Goal: Transaction & Acquisition: Purchase product/service

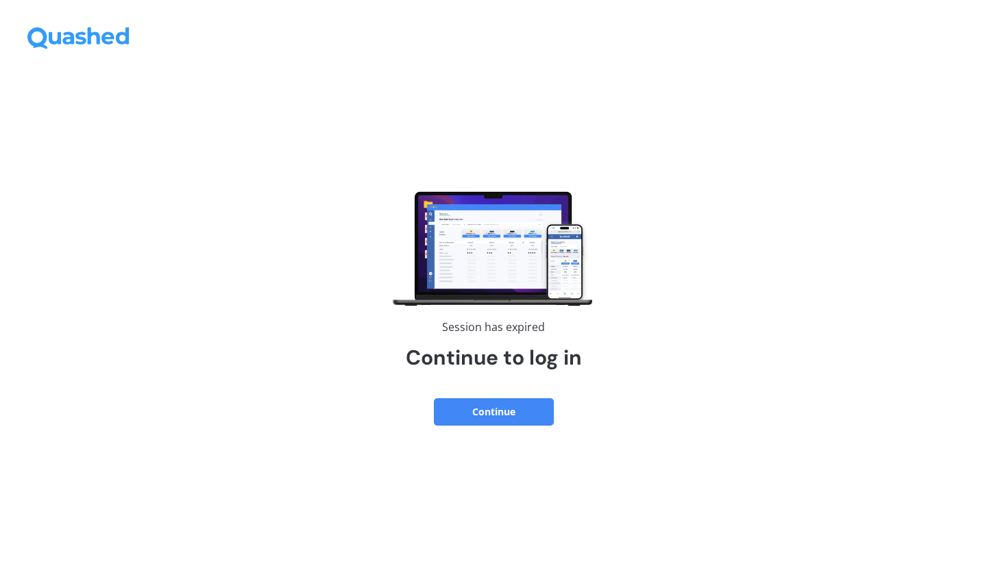
click at [467, 412] on button "Continue" at bounding box center [494, 411] width 120 height 27
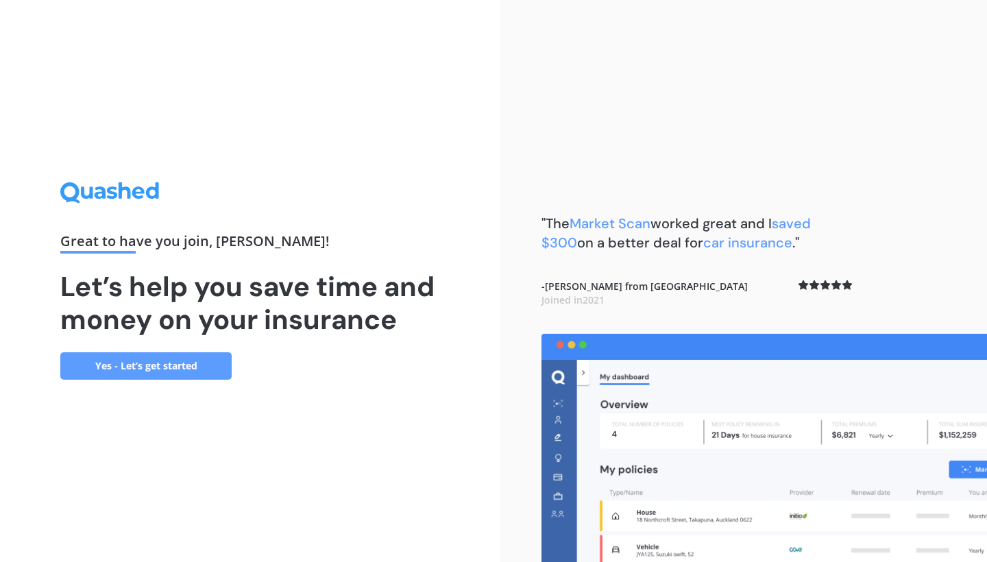
click at [135, 370] on link "Yes - Let’s get started" at bounding box center [145, 365] width 171 height 27
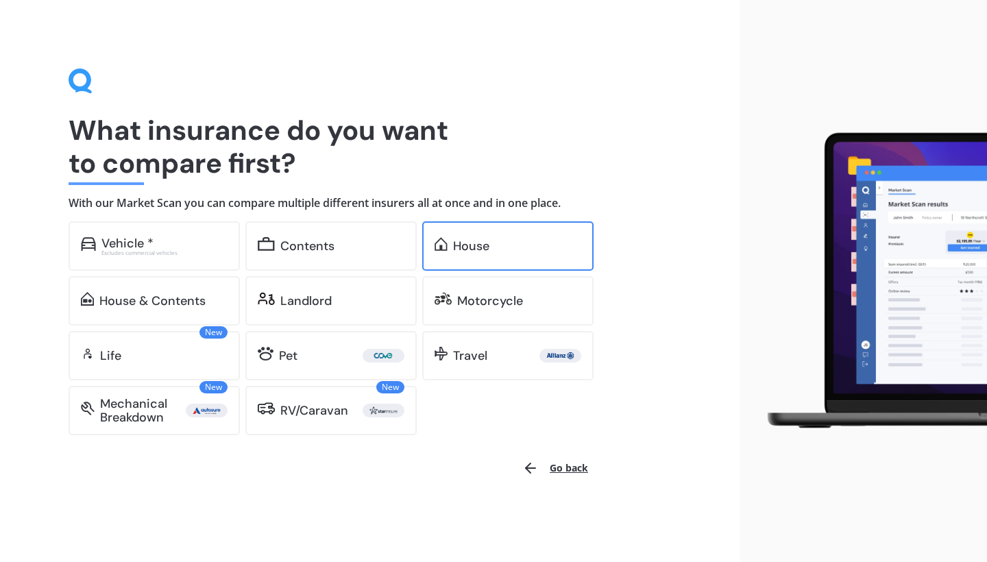
click at [509, 245] on div "House" at bounding box center [517, 246] width 128 height 14
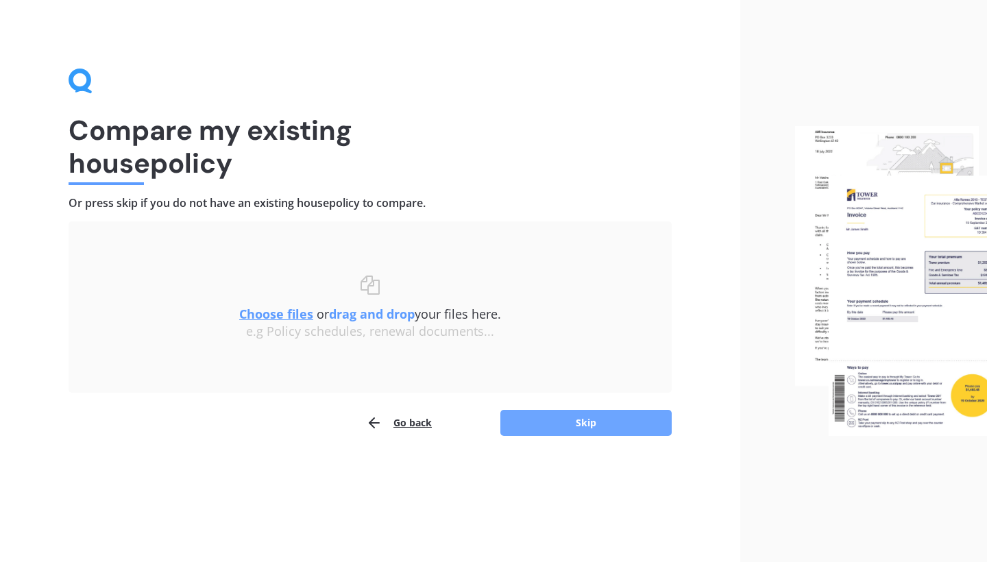
click at [618, 418] on button "Skip" at bounding box center [585, 423] width 171 height 26
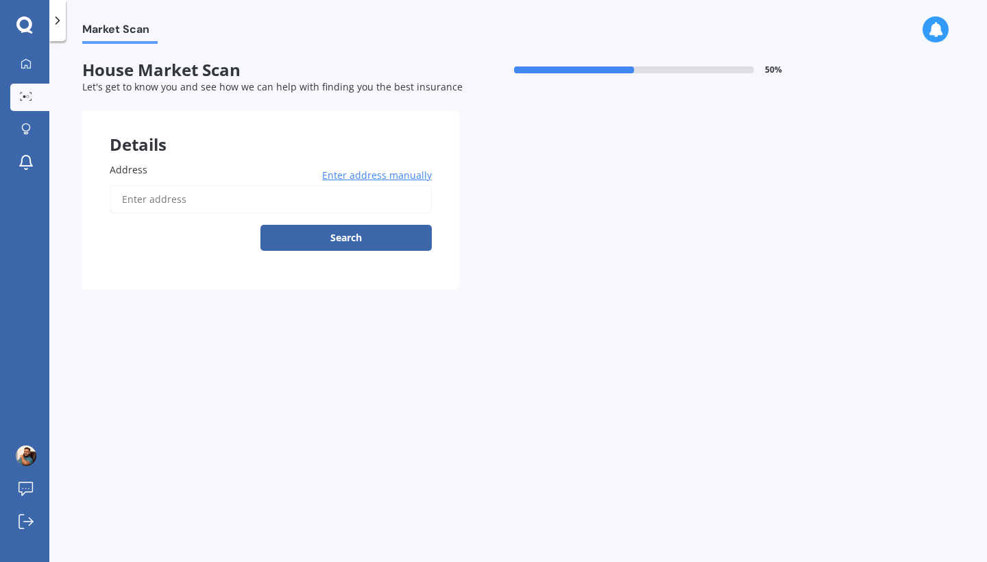
click at [185, 175] on div "Address Enter address manually Search" at bounding box center [271, 206] width 322 height 88
click at [173, 197] on input "Address" at bounding box center [271, 199] width 322 height 29
type input "[STREET_ADDRESS][PERSON_NAME]"
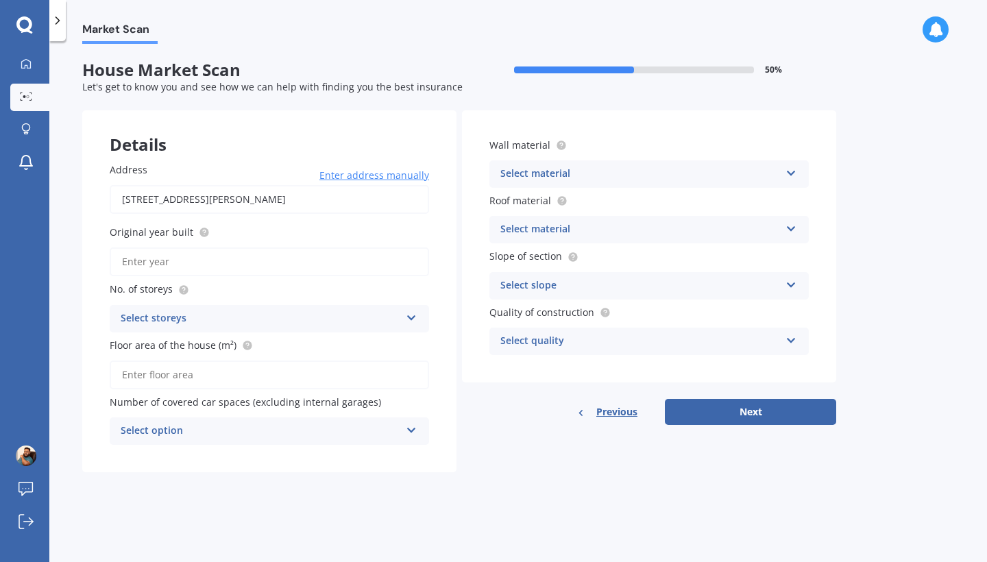
click at [347, 258] on input "Original year built" at bounding box center [269, 261] width 319 height 29
type input "2025"
click at [273, 321] on div "Select storeys" at bounding box center [261, 318] width 280 height 16
click at [160, 346] on div "1" at bounding box center [269, 345] width 318 height 25
click at [186, 316] on div "1" at bounding box center [261, 318] width 280 height 16
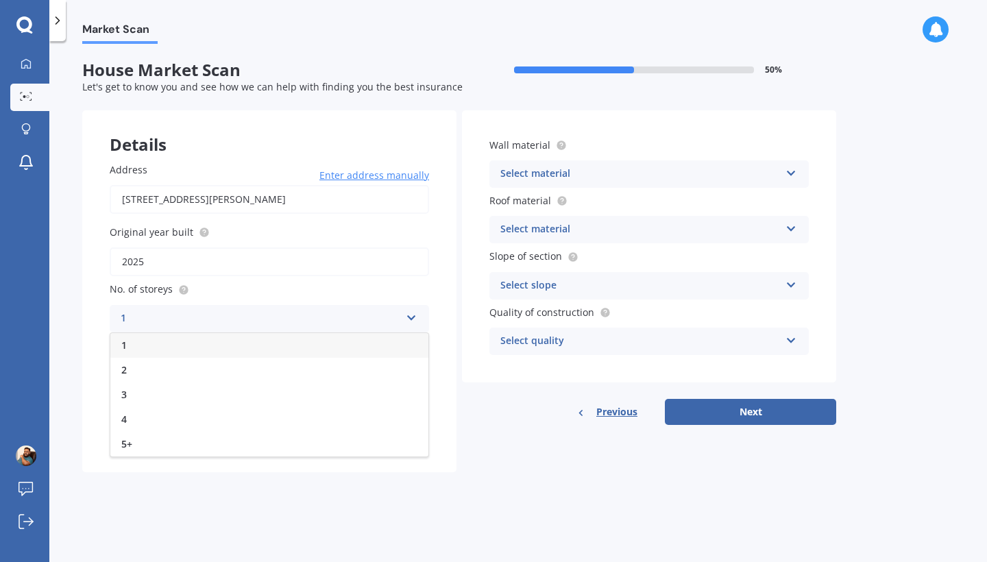
click at [165, 339] on div "1" at bounding box center [269, 345] width 318 height 25
click at [189, 371] on input "Floor area of the house (m²)" at bounding box center [269, 375] width 319 height 29
type input "133"
click at [584, 166] on div "Select material" at bounding box center [640, 174] width 280 height 16
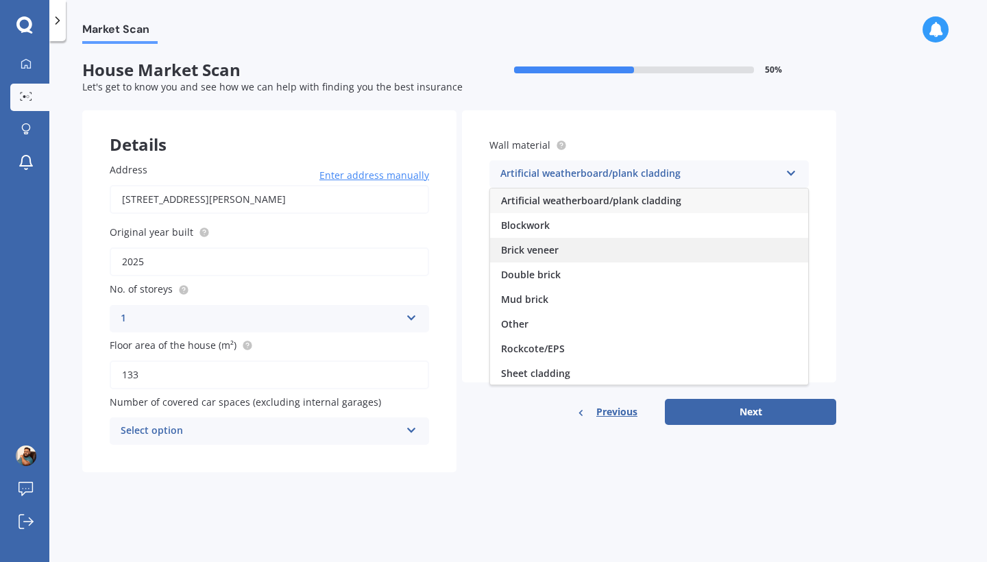
click at [556, 249] on span "Brick veneer" at bounding box center [530, 249] width 58 height 13
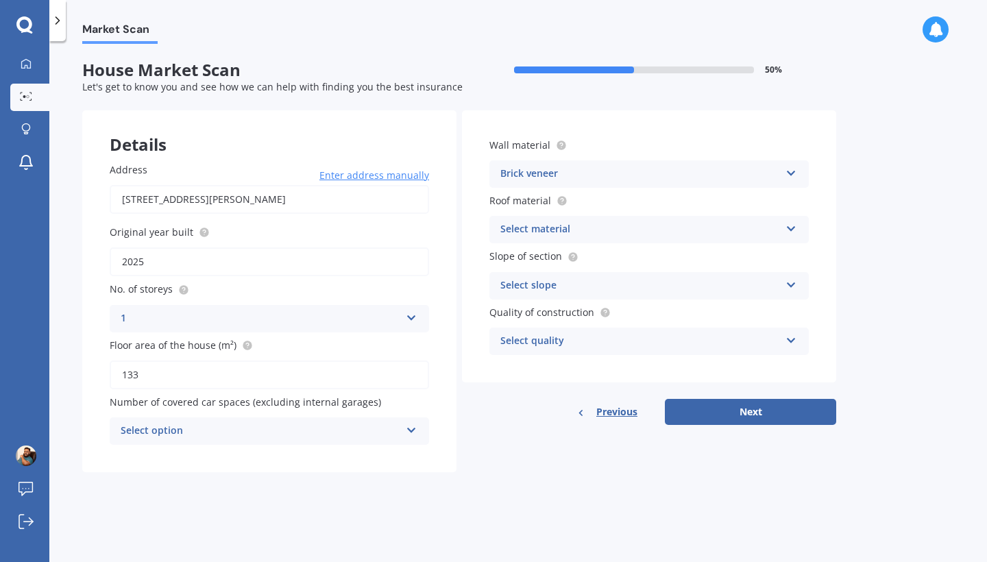
click at [567, 229] on div "Select material" at bounding box center [640, 229] width 280 height 16
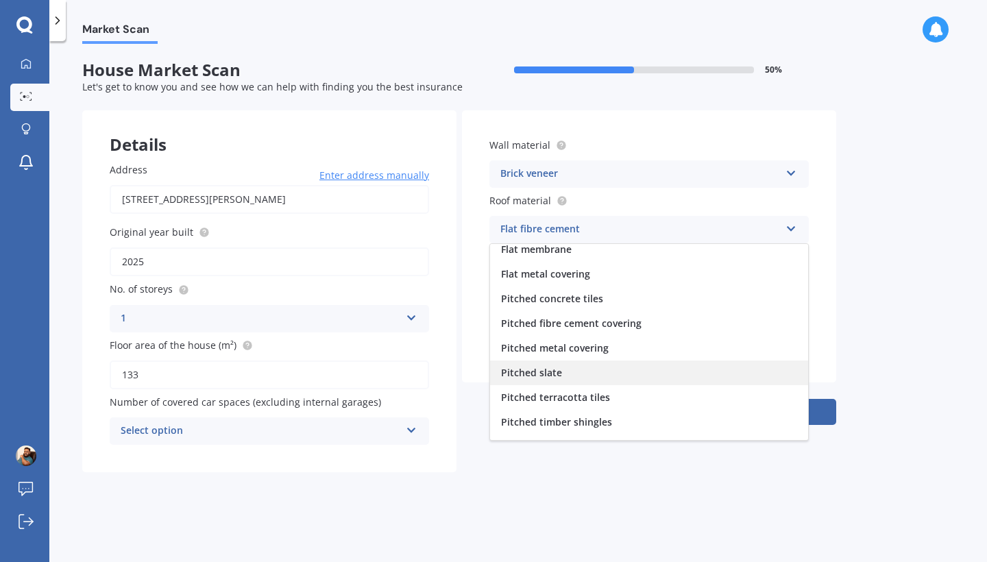
scroll to position [51, 0]
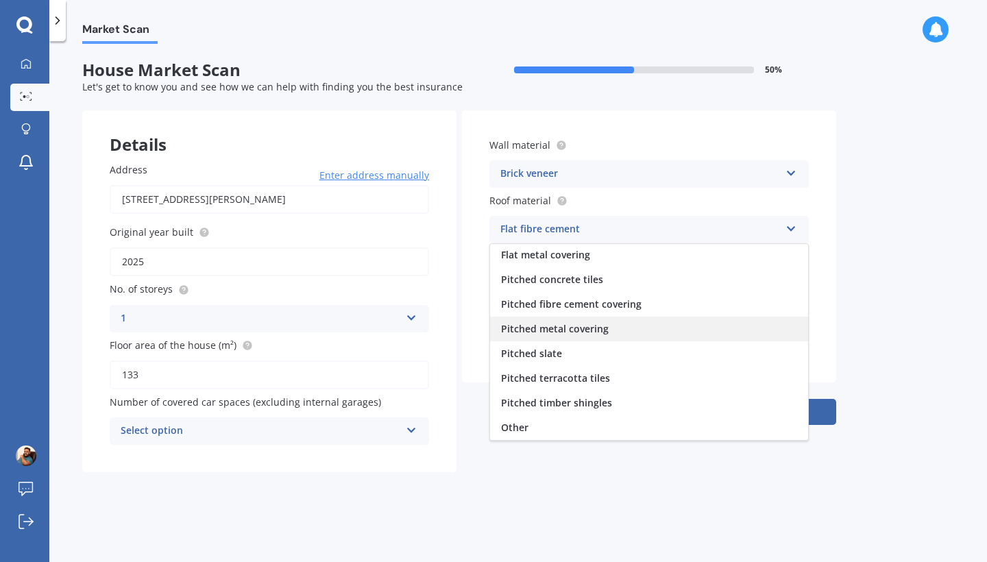
click at [600, 330] on span "Pitched metal covering" at bounding box center [555, 328] width 108 height 13
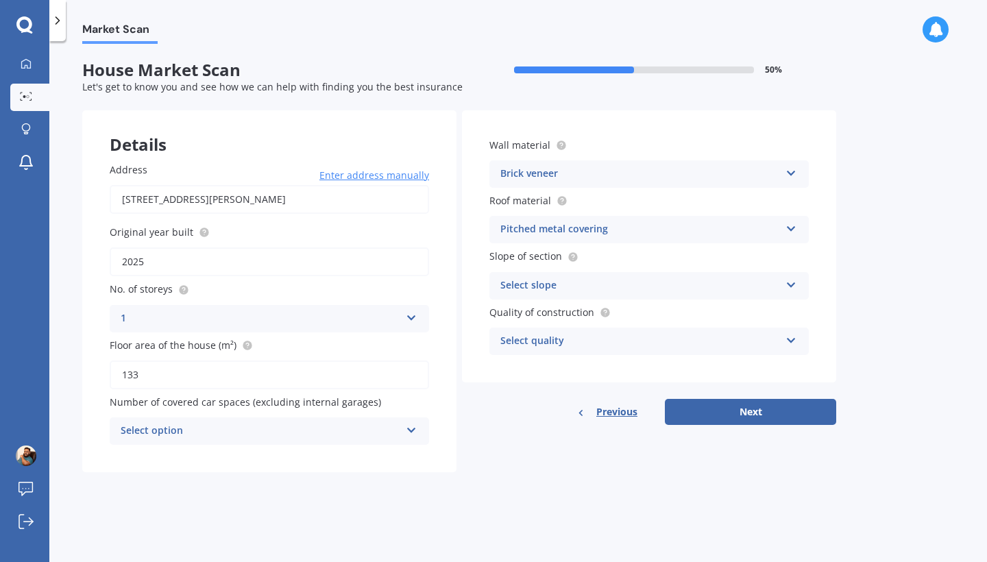
click at [630, 278] on div "Select slope" at bounding box center [640, 286] width 280 height 16
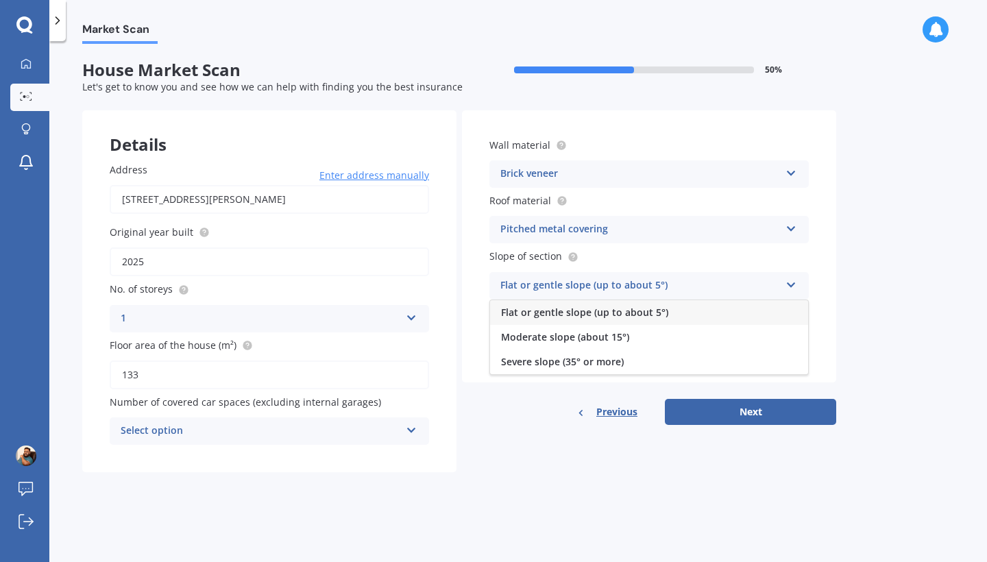
click at [634, 314] on span "Flat or gentle slope (up to about 5°)" at bounding box center [584, 312] width 167 height 13
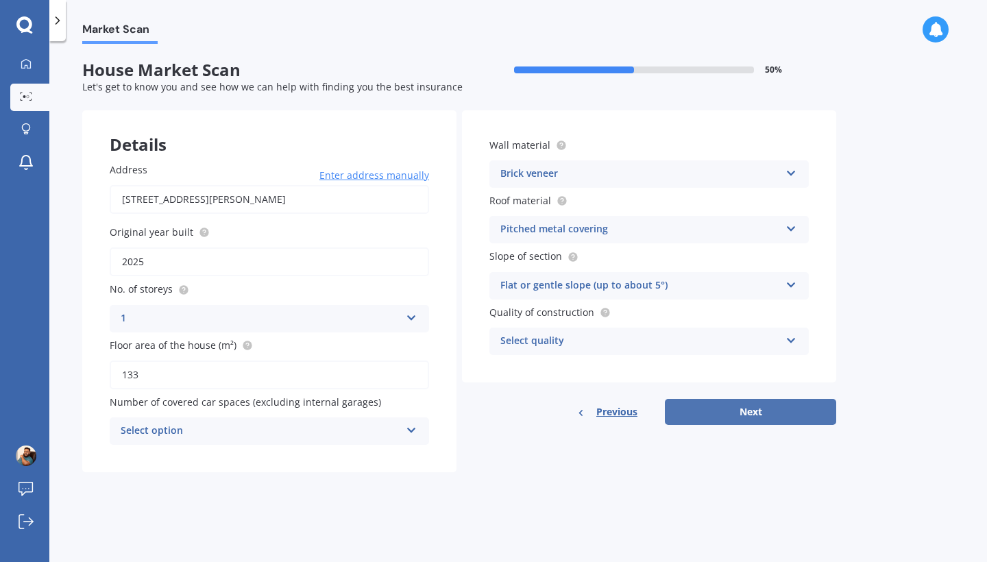
click at [743, 411] on button "Next" at bounding box center [750, 412] width 171 height 26
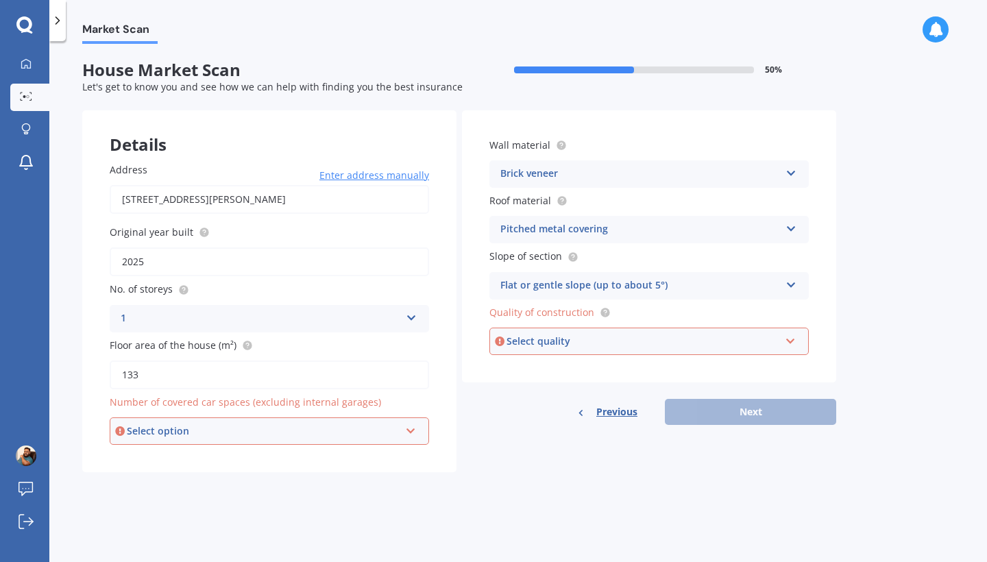
click at [655, 341] on div "Select quality" at bounding box center [643, 341] width 273 height 15
click at [575, 482] on div "Market Scan House Market Scan 50 % Let's get to know you and see how we can hel…" at bounding box center [518, 304] width 938 height 521
click at [576, 341] on div "Standard" at bounding box center [640, 341] width 280 height 16
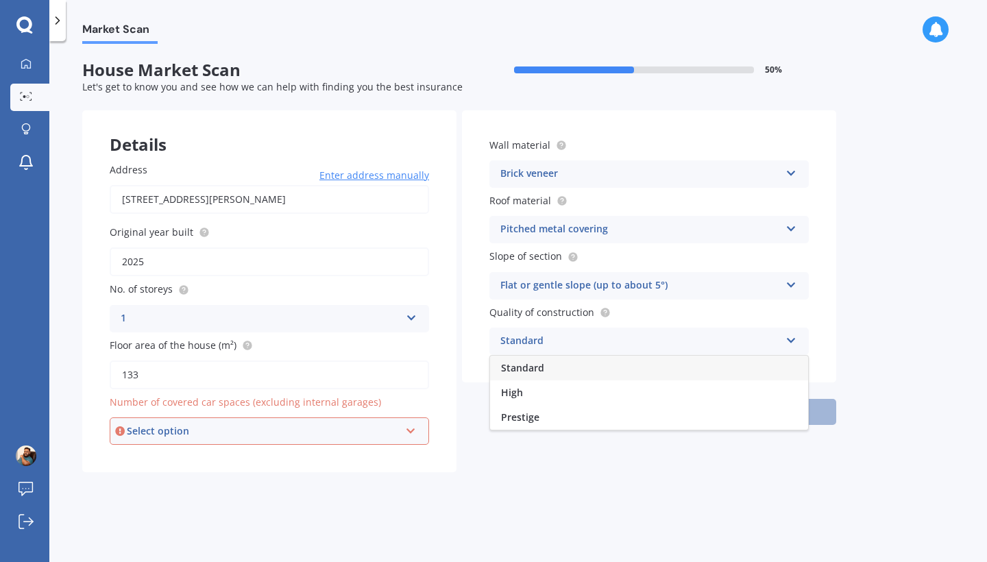
click at [280, 428] on div "Select option" at bounding box center [263, 431] width 273 height 15
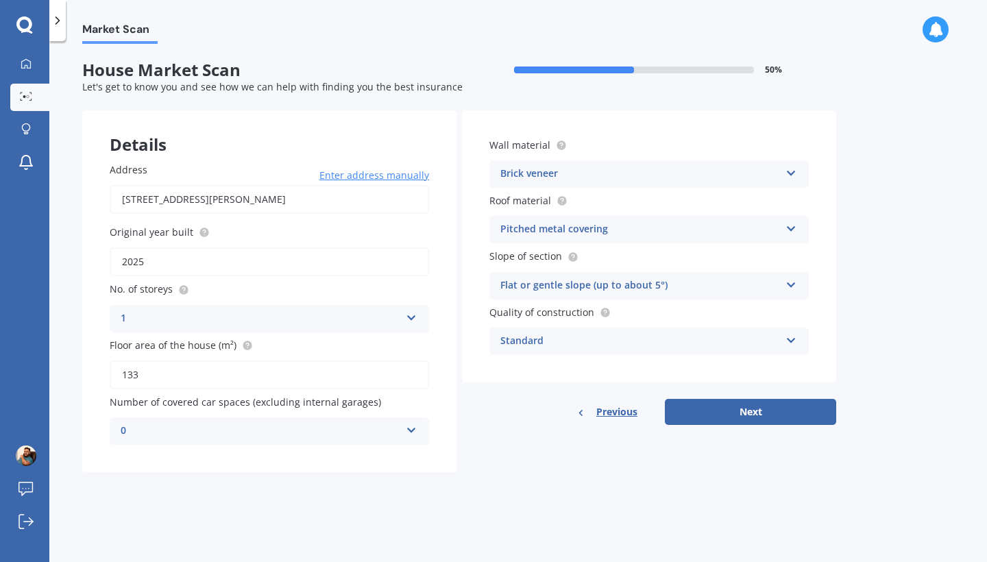
click at [325, 511] on div "Market Scan House Market Scan 50 % Let's get to know you and see how we can hel…" at bounding box center [518, 304] width 938 height 521
click at [291, 430] on div "0" at bounding box center [261, 431] width 280 height 16
click at [225, 282] on div "0" at bounding box center [269, 281] width 318 height 25
click at [565, 341] on div "Standard" at bounding box center [640, 341] width 280 height 16
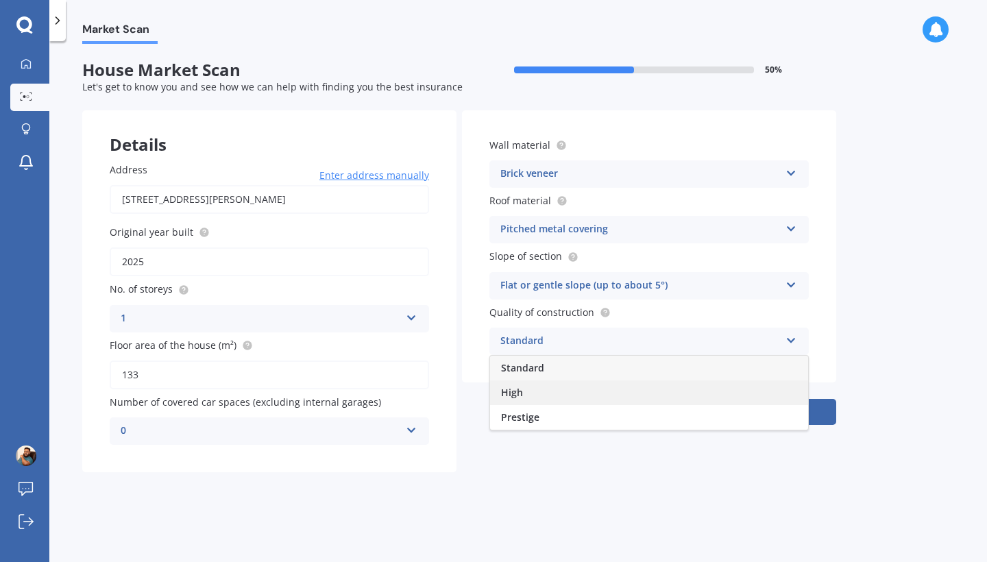
click at [537, 396] on div "High" at bounding box center [649, 392] width 318 height 25
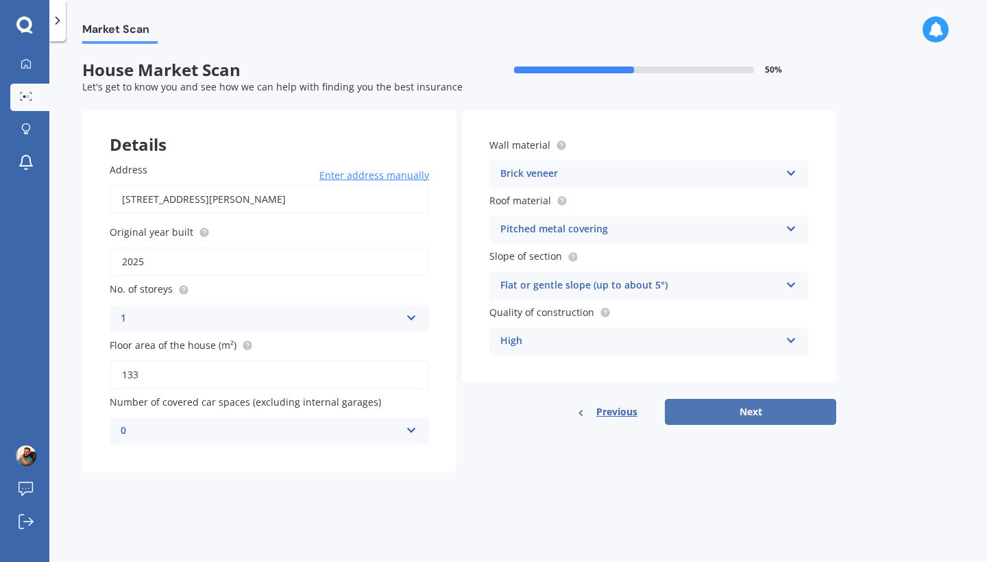
click at [754, 417] on button "Next" at bounding box center [750, 412] width 171 height 26
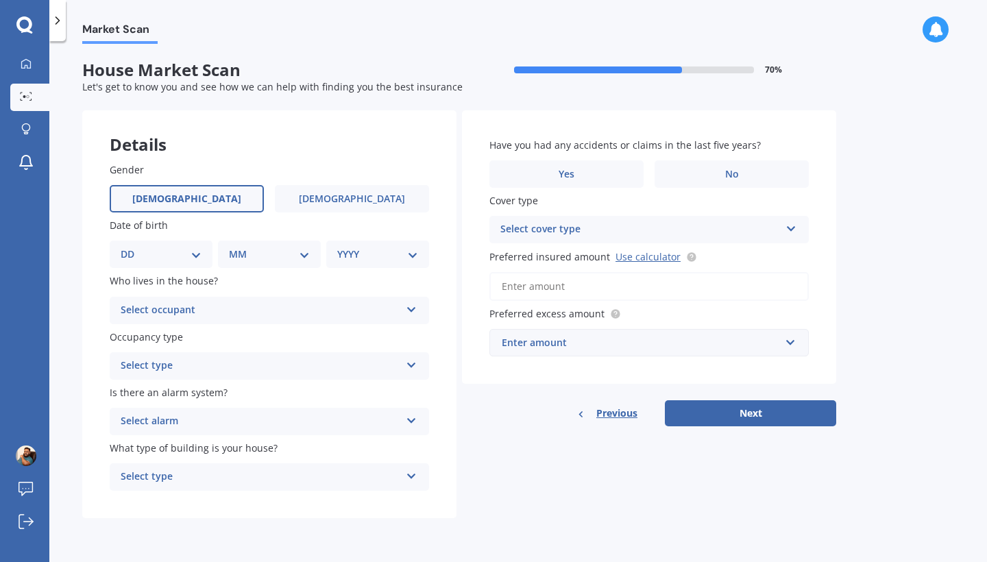
click at [199, 195] on label "[DEMOGRAPHIC_DATA]" at bounding box center [187, 198] width 154 height 27
click at [0, 0] on input "[DEMOGRAPHIC_DATA]" at bounding box center [0, 0] width 0 height 0
select select "13"
select select "06"
select select "1990"
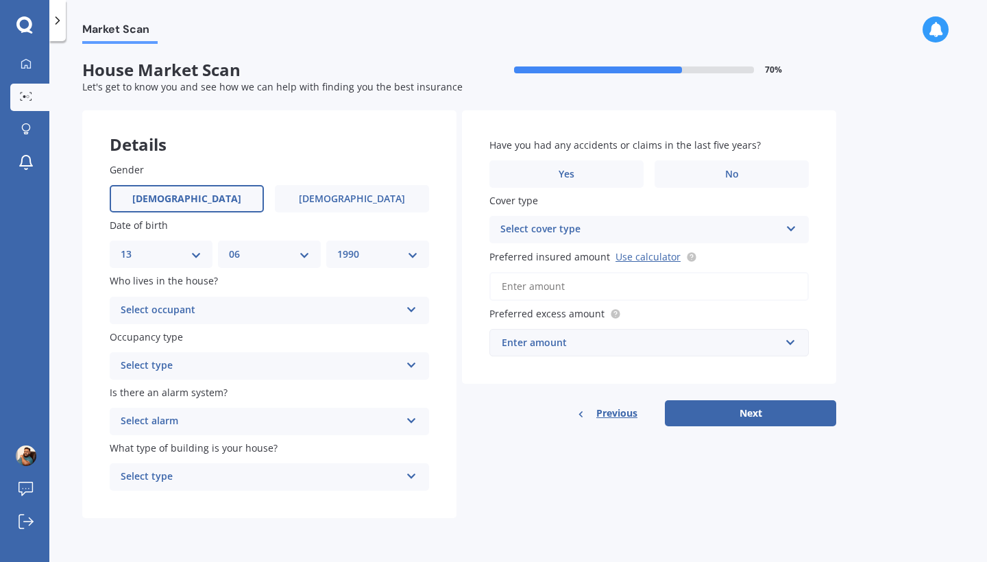
click at [245, 310] on div "Select occupant" at bounding box center [261, 310] width 280 height 16
click at [198, 339] on div "Owner" at bounding box center [269, 337] width 318 height 25
click at [215, 364] on div "Select type" at bounding box center [261, 366] width 280 height 16
click at [193, 392] on div "Permanent" at bounding box center [269, 392] width 318 height 25
click at [205, 415] on div "Select alarm" at bounding box center [261, 421] width 280 height 16
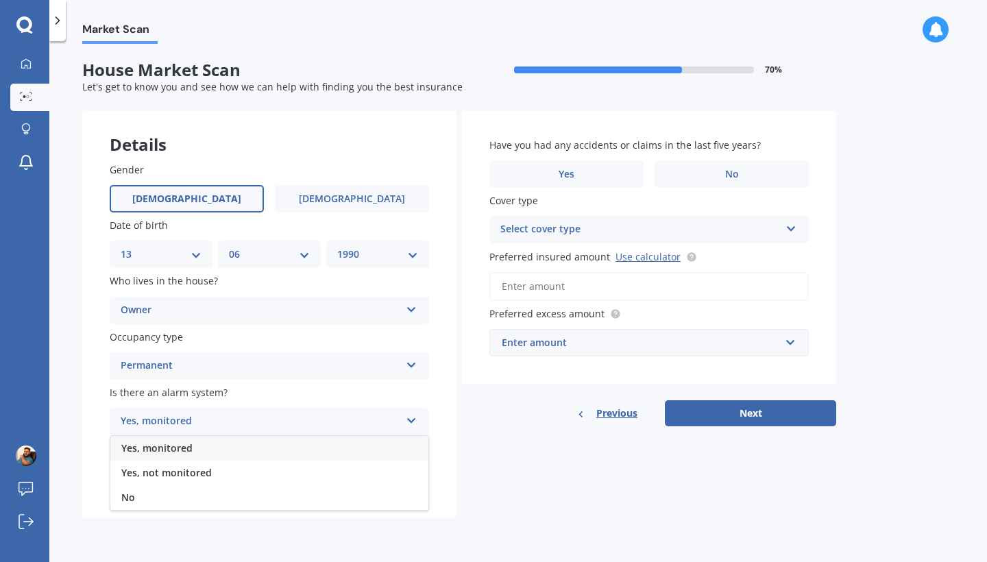
click at [179, 446] on span "Yes, monitored" at bounding box center [156, 447] width 71 height 13
click at [226, 476] on div "Select type" at bounding box center [261, 477] width 280 height 16
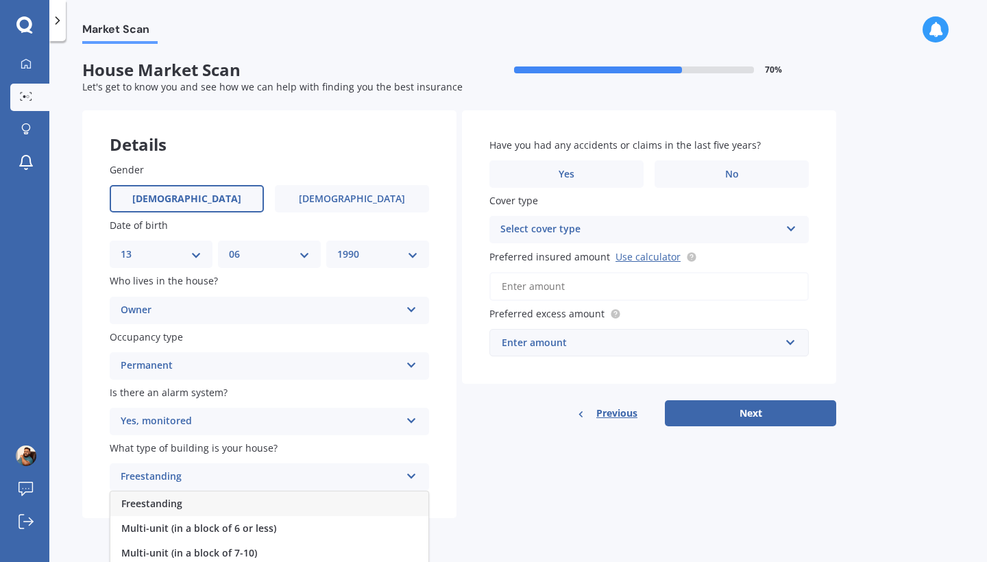
scroll to position [0, 0]
click at [176, 497] on span "Freestanding" at bounding box center [151, 503] width 61 height 13
click at [290, 474] on div "Freestanding" at bounding box center [261, 477] width 280 height 16
click at [263, 522] on span "Multi-unit (in a block of 6 or less)" at bounding box center [198, 528] width 155 height 13
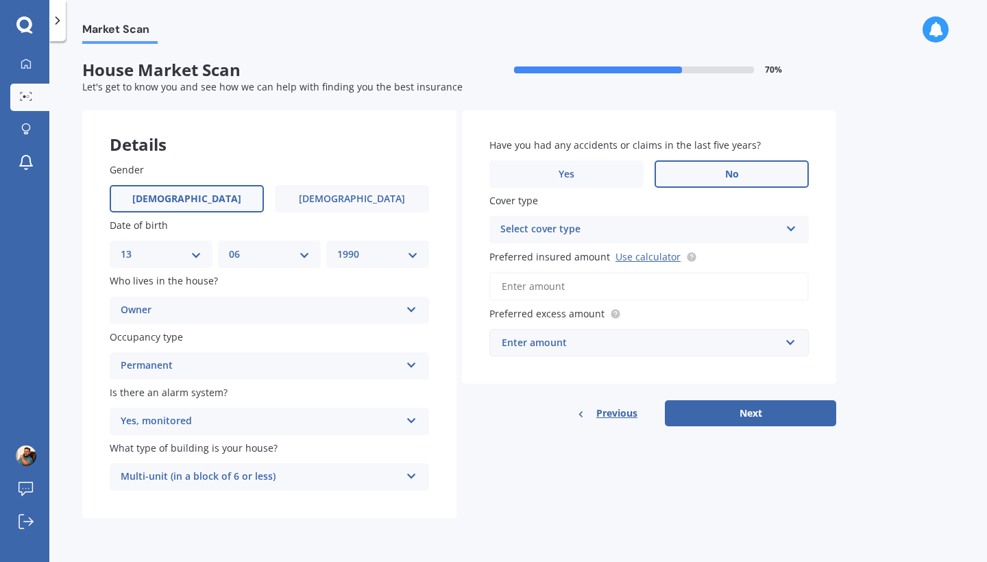
click at [716, 172] on label "No" at bounding box center [732, 173] width 154 height 27
click at [0, 0] on input "No" at bounding box center [0, 0] width 0 height 0
click at [642, 234] on div "Select cover type" at bounding box center [640, 229] width 280 height 16
click at [609, 247] on div "High" at bounding box center [649, 256] width 318 height 25
click at [614, 236] on div "High" at bounding box center [640, 229] width 280 height 16
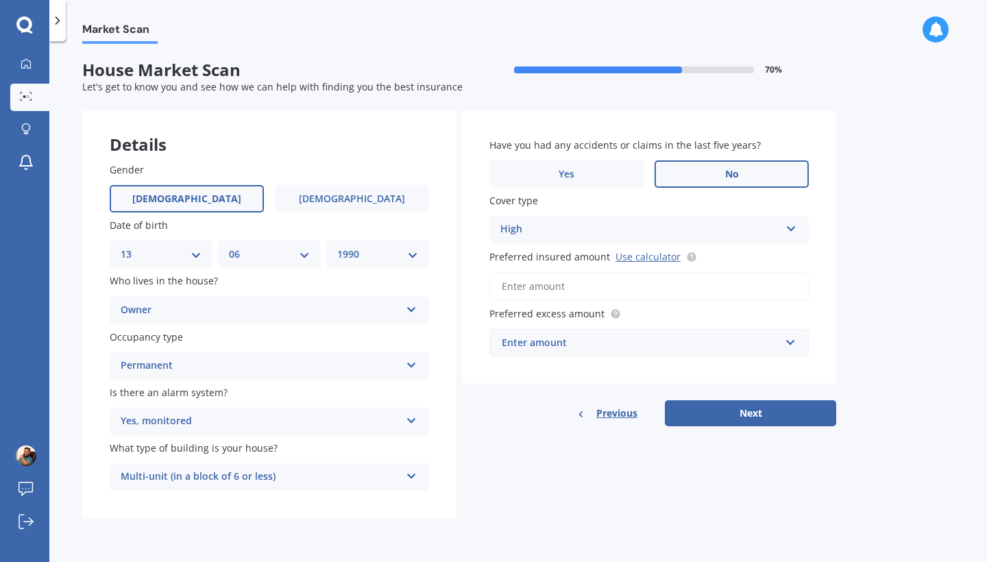
click at [833, 268] on div "Have you had any accidents or claims in the last five years? Yes No Cover type …" at bounding box center [649, 246] width 374 height 273
click at [644, 290] on input "Preferred insured amount Use calculator" at bounding box center [648, 286] width 319 height 29
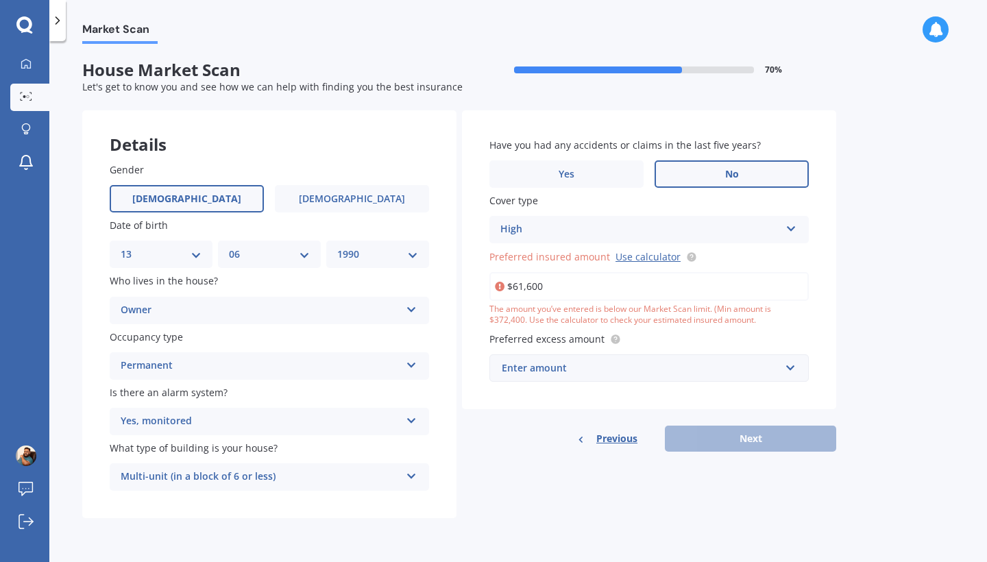
type input "$616,000"
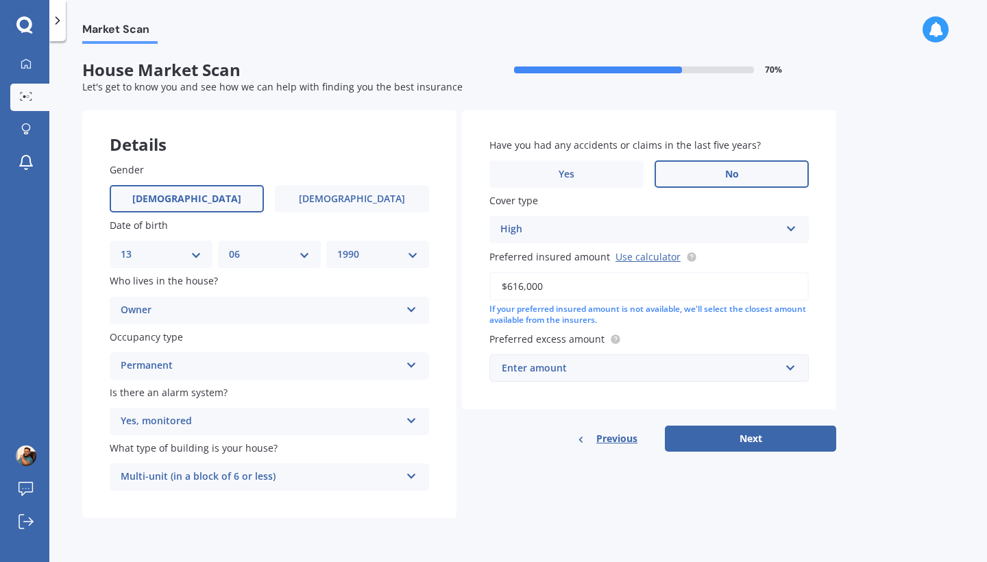
click at [681, 380] on div "Have you had any accidents or claims in the last five years? Yes No Cover type …" at bounding box center [649, 260] width 374 height 300
click at [670, 363] on div "Enter amount" at bounding box center [641, 368] width 278 height 15
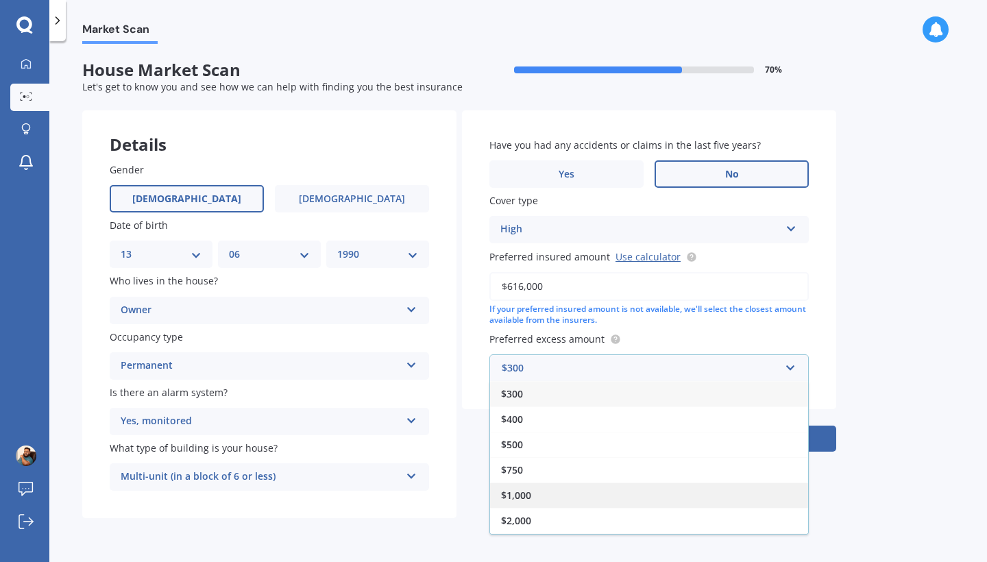
click at [556, 494] on div "$1,000" at bounding box center [649, 495] width 318 height 25
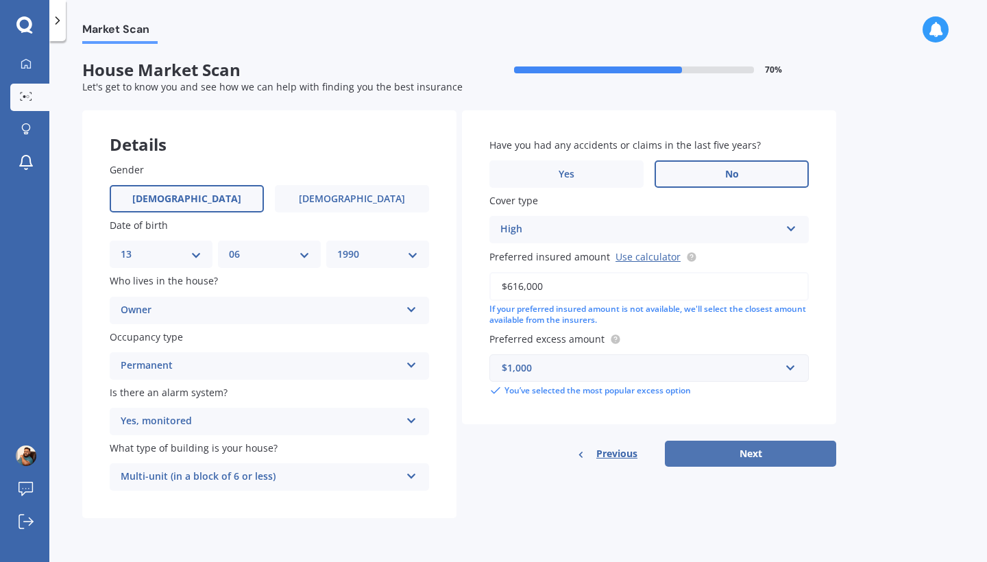
click at [729, 448] on button "Next" at bounding box center [750, 454] width 171 height 26
select select "13"
select select "06"
select select "1990"
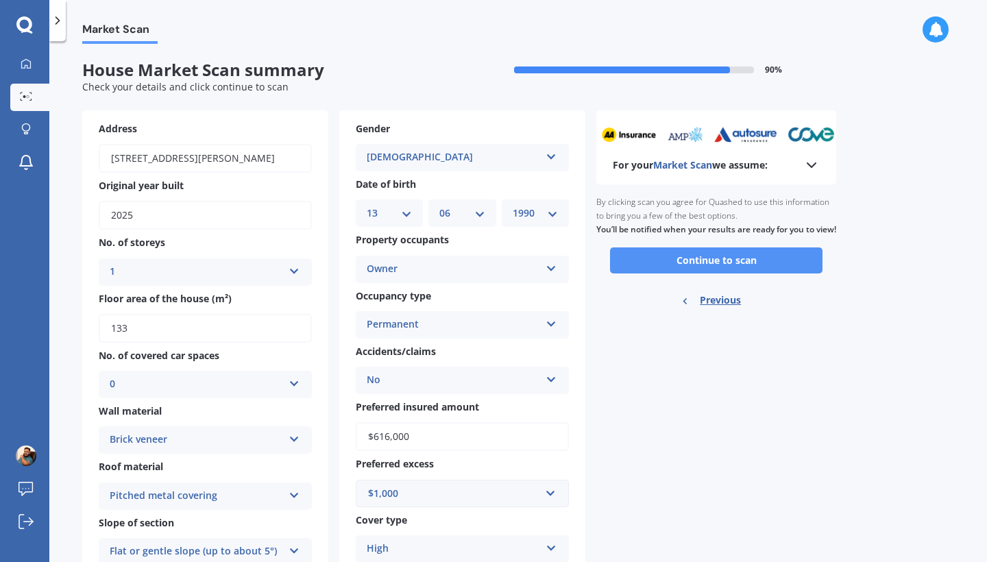
click at [756, 273] on button "Continue to scan" at bounding box center [716, 260] width 212 height 26
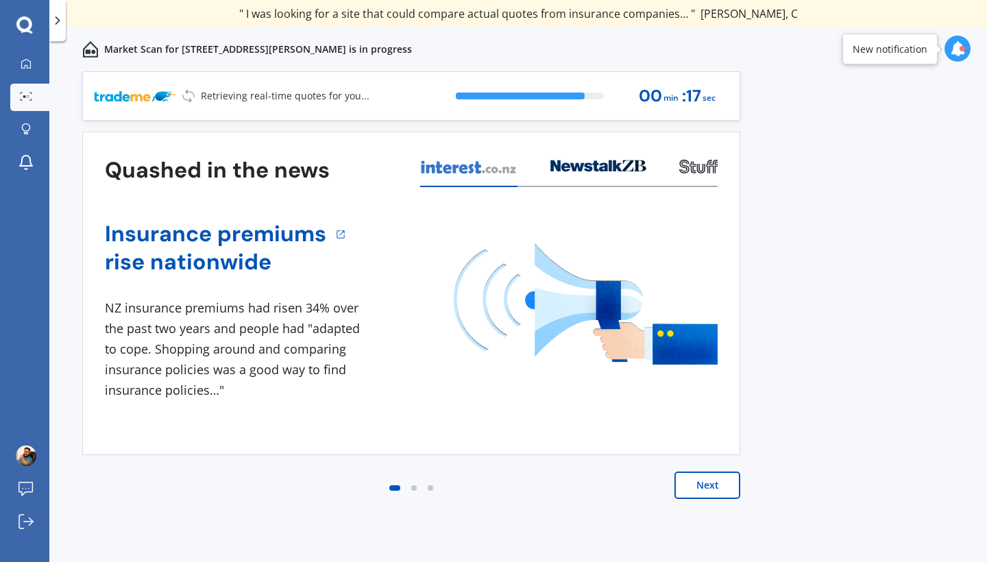
click at [724, 478] on button "Next" at bounding box center [707, 485] width 66 height 27
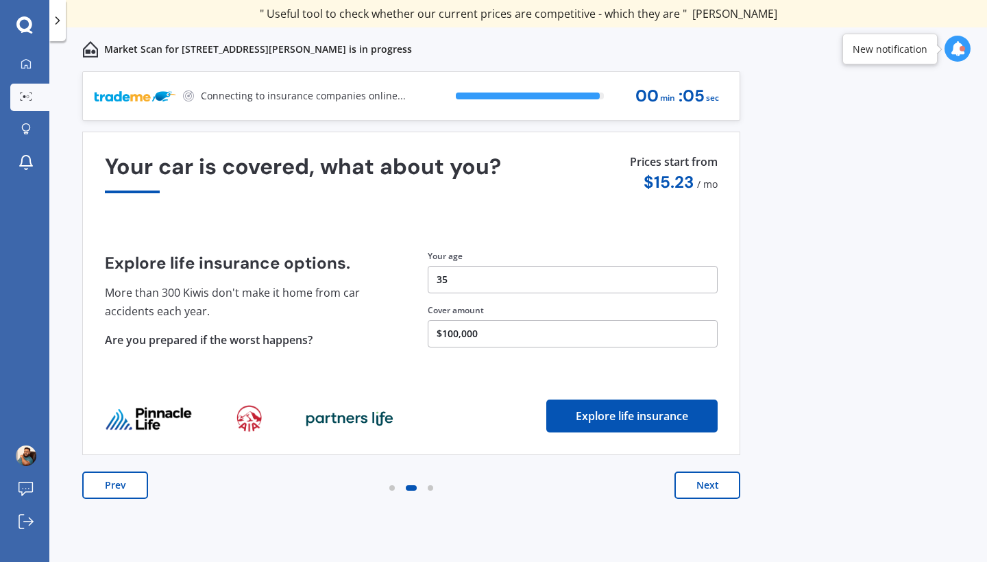
click at [501, 330] on button "$100,000" at bounding box center [573, 333] width 290 height 27
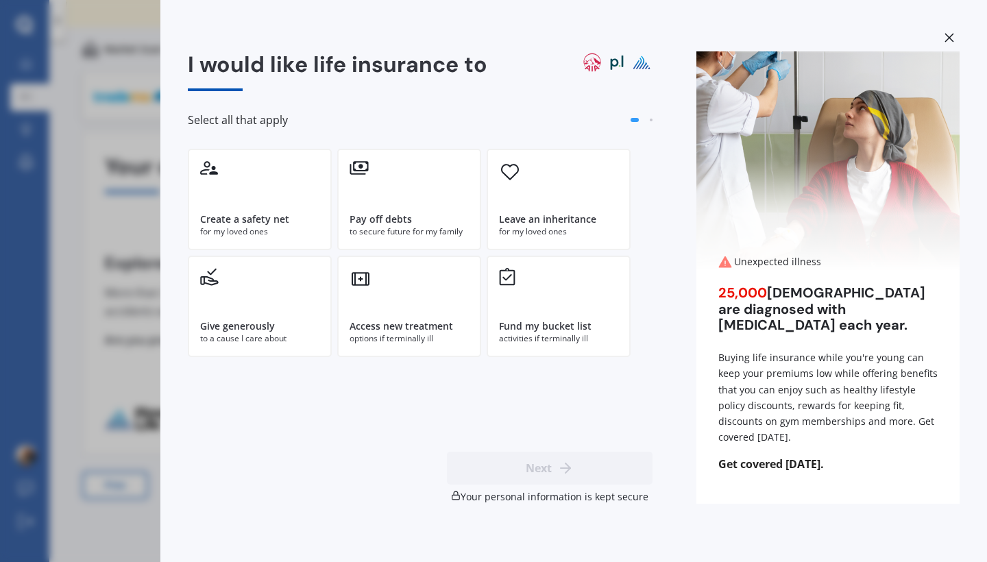
click at [85, 265] on div "I would like life insurance to Select all that apply Create a safety net for my…" at bounding box center [493, 281] width 987 height 562
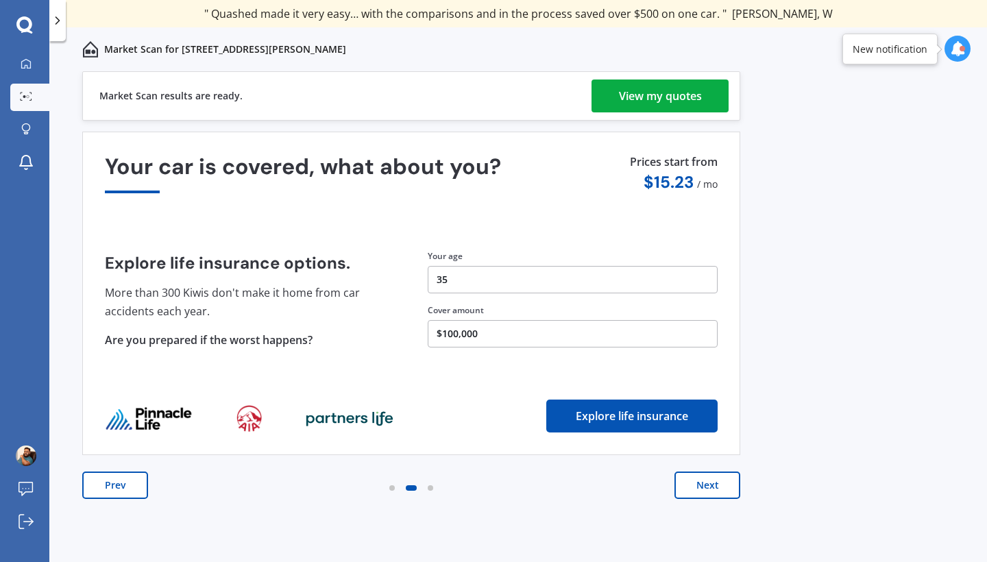
click at [654, 103] on div "View my quotes" at bounding box center [660, 96] width 83 height 33
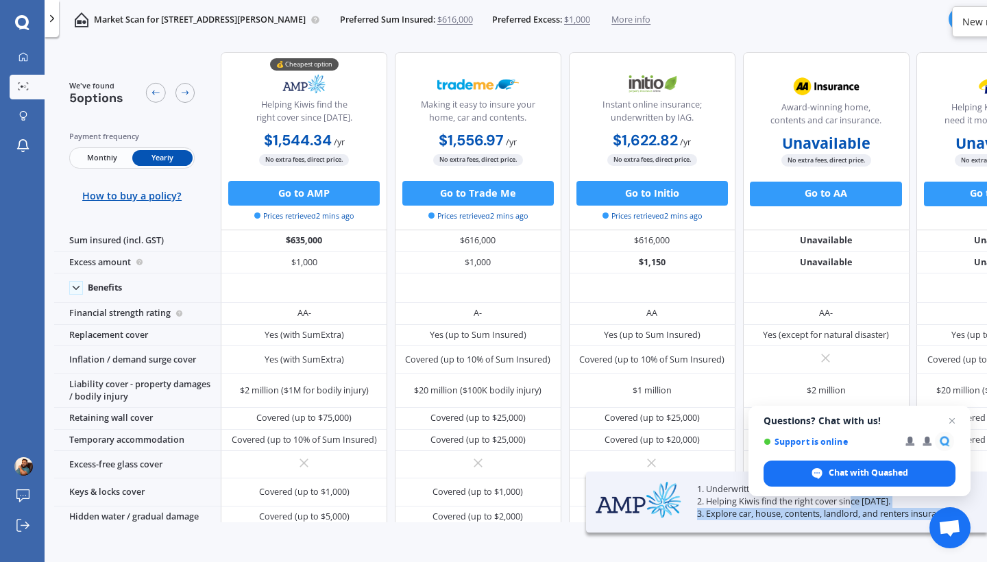
drag, startPoint x: 749, startPoint y: 520, endPoint x: 854, endPoint y: 506, distance: 105.8
click at [854, 507] on div "1. Underwritten by Vero Insurance NZ. 2. Helping Kiwis find the right cover sin…" at bounding box center [786, 502] width 401 height 61
click at [910, 521] on div "1. Underwritten by Vero Insurance NZ. 2. Helping Kiwis find the right cover sin…" at bounding box center [786, 502] width 401 height 61
drag, startPoint x: 860, startPoint y: 520, endPoint x: 927, endPoint y: 510, distance: 68.0
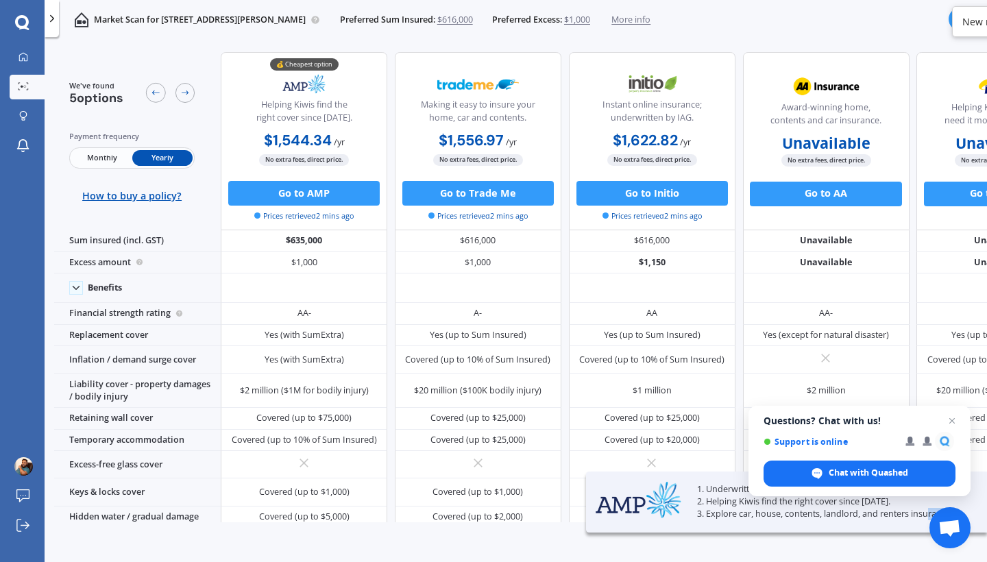
click at [927, 510] on div "1. Underwritten by Vero Insurance NZ. 2. Helping Kiwis find the right cover sin…" at bounding box center [786, 502] width 401 height 61
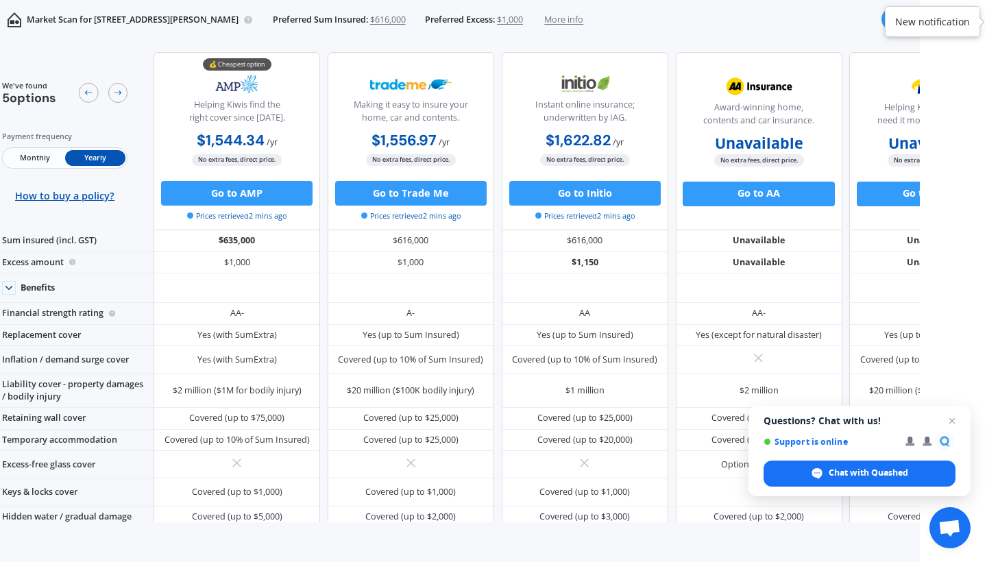
scroll to position [0, 67]
click at [952, 422] on span "Close chat" at bounding box center [952, 421] width 17 height 17
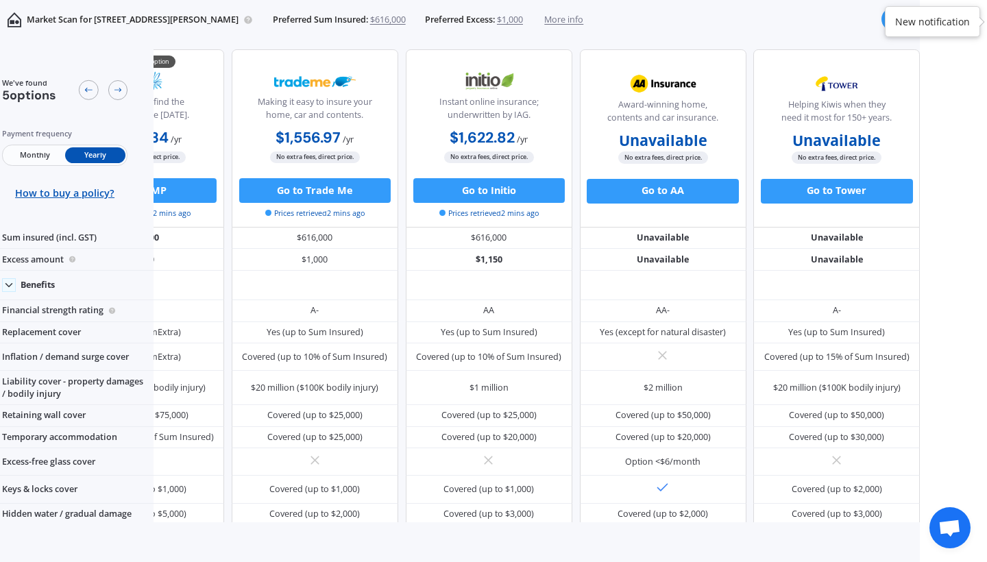
scroll to position [3, 113]
